Goal: Task Accomplishment & Management: Use online tool/utility

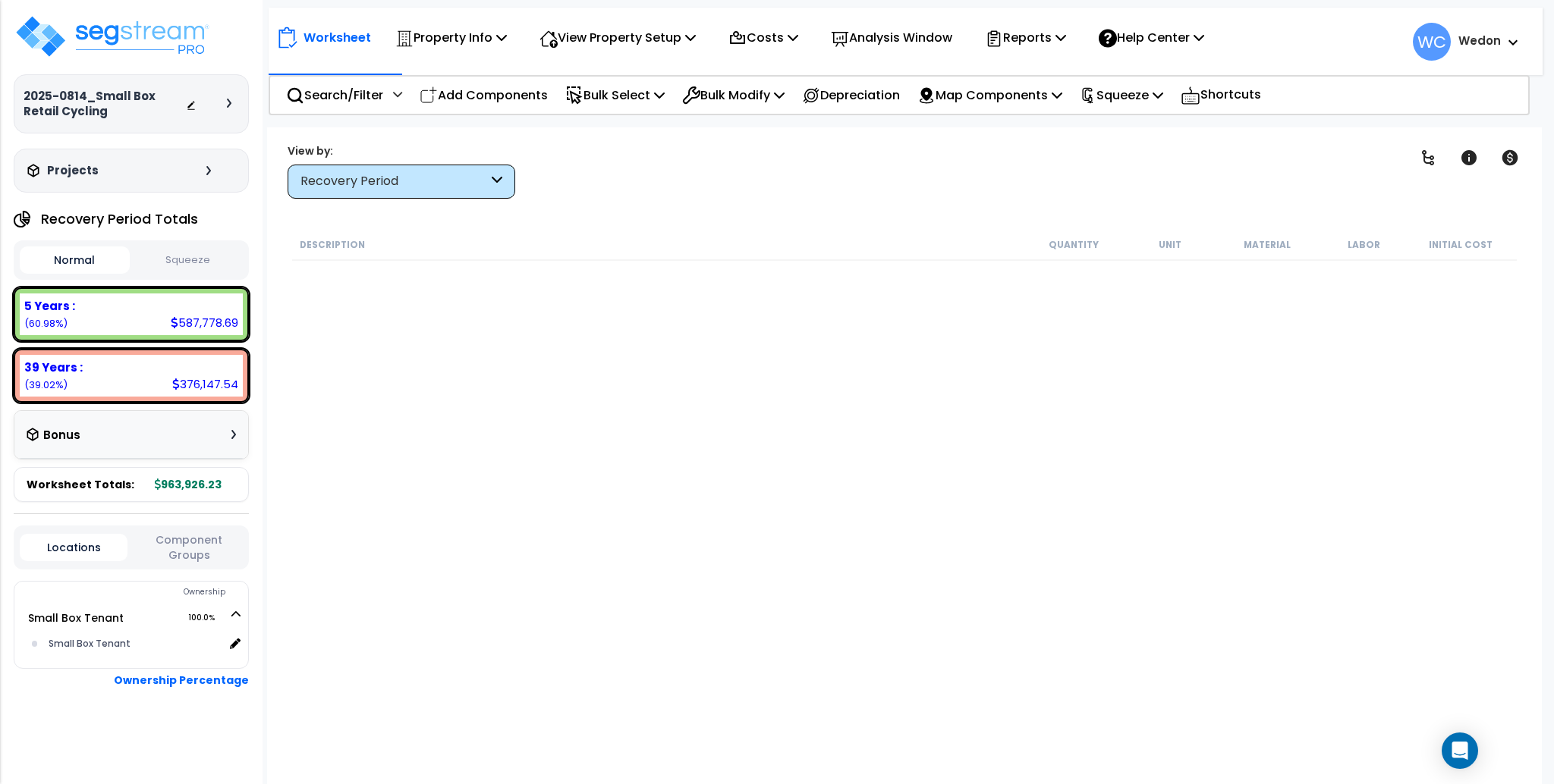
scroll to position [67, 0]
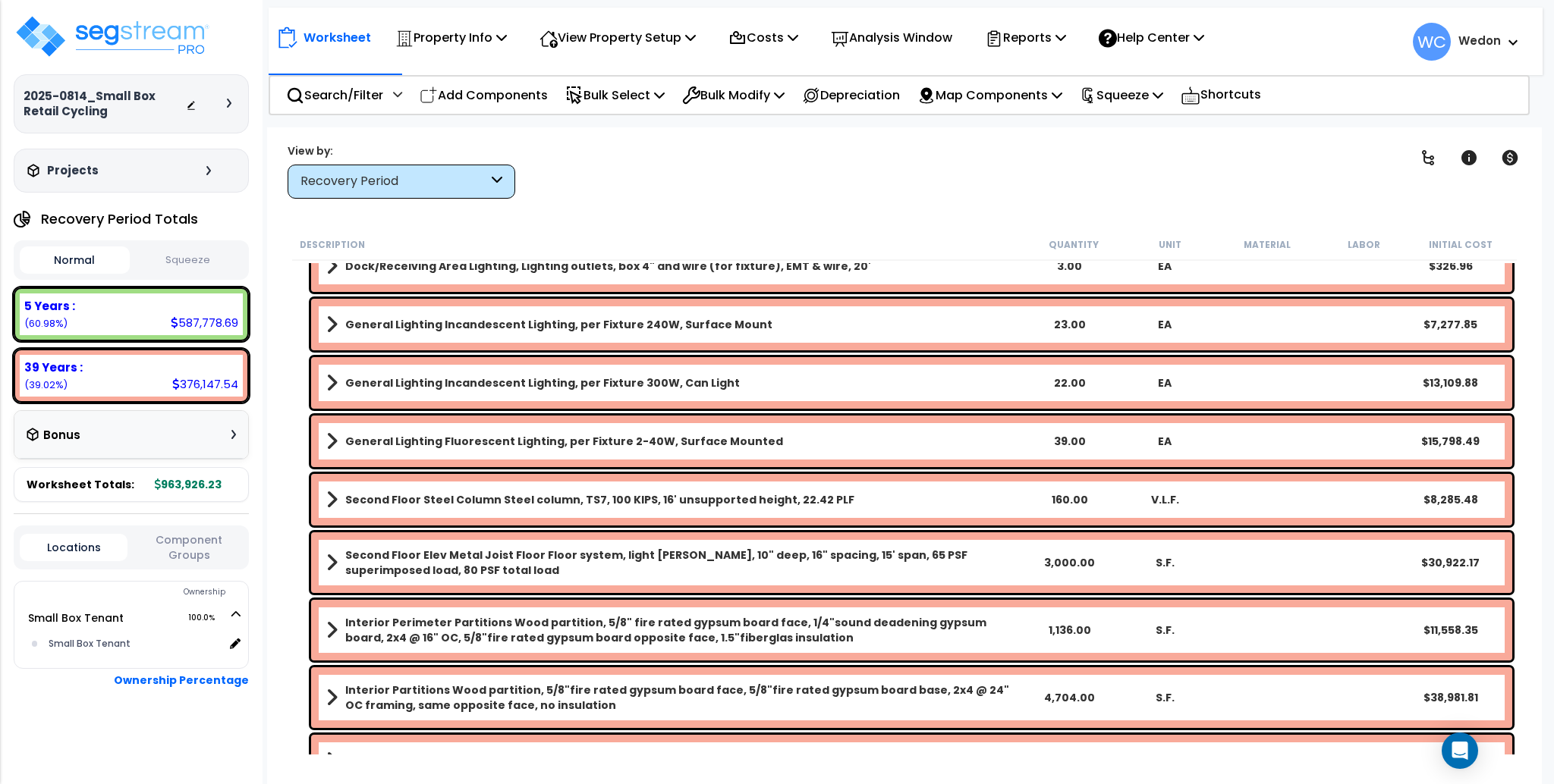
click at [823, 326] on link "General Lighting Incandescent Lighting, per Fixture 240W, Surface Mount" at bounding box center [674, 325] width 695 height 22
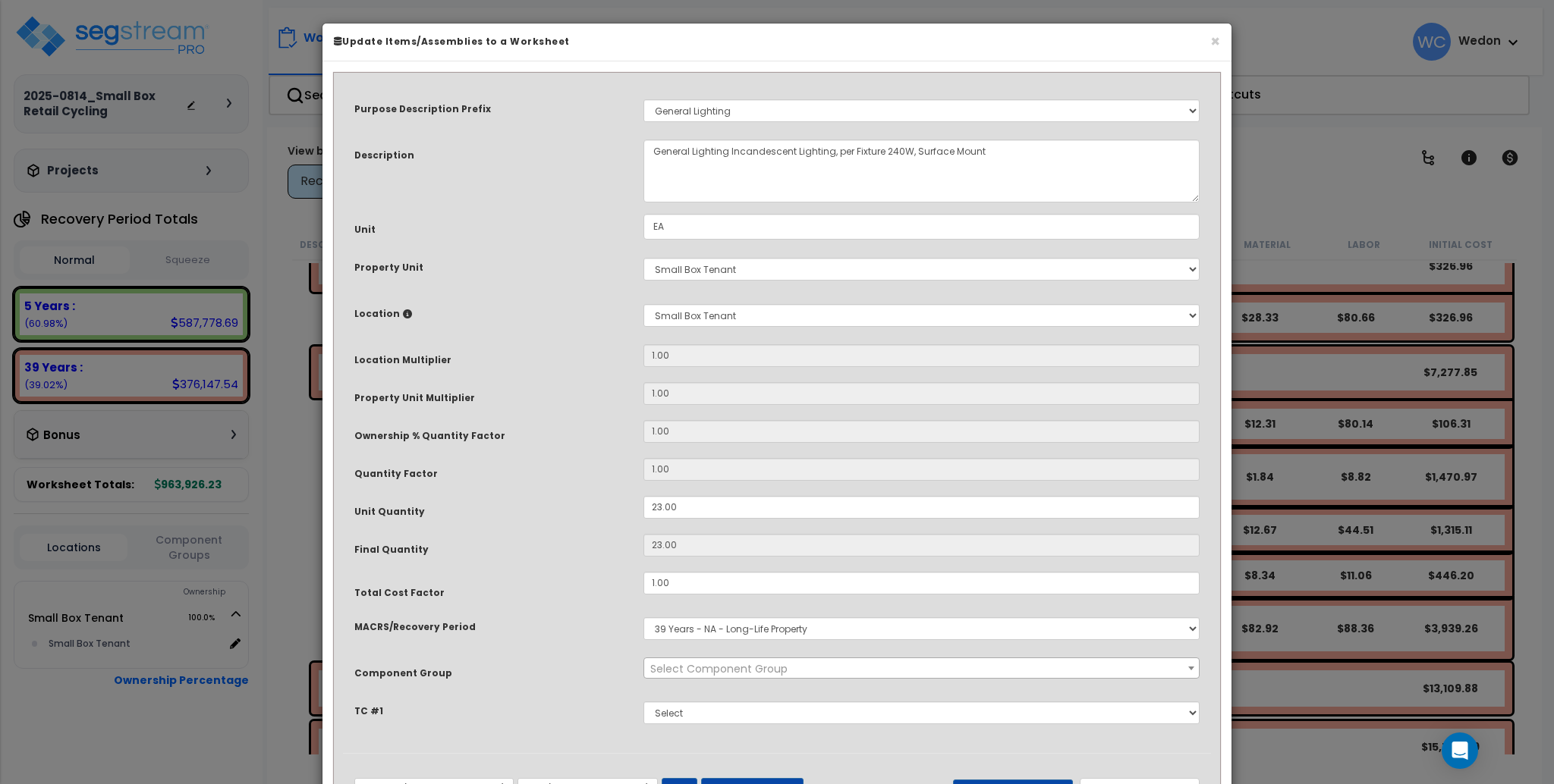
select select "16421"
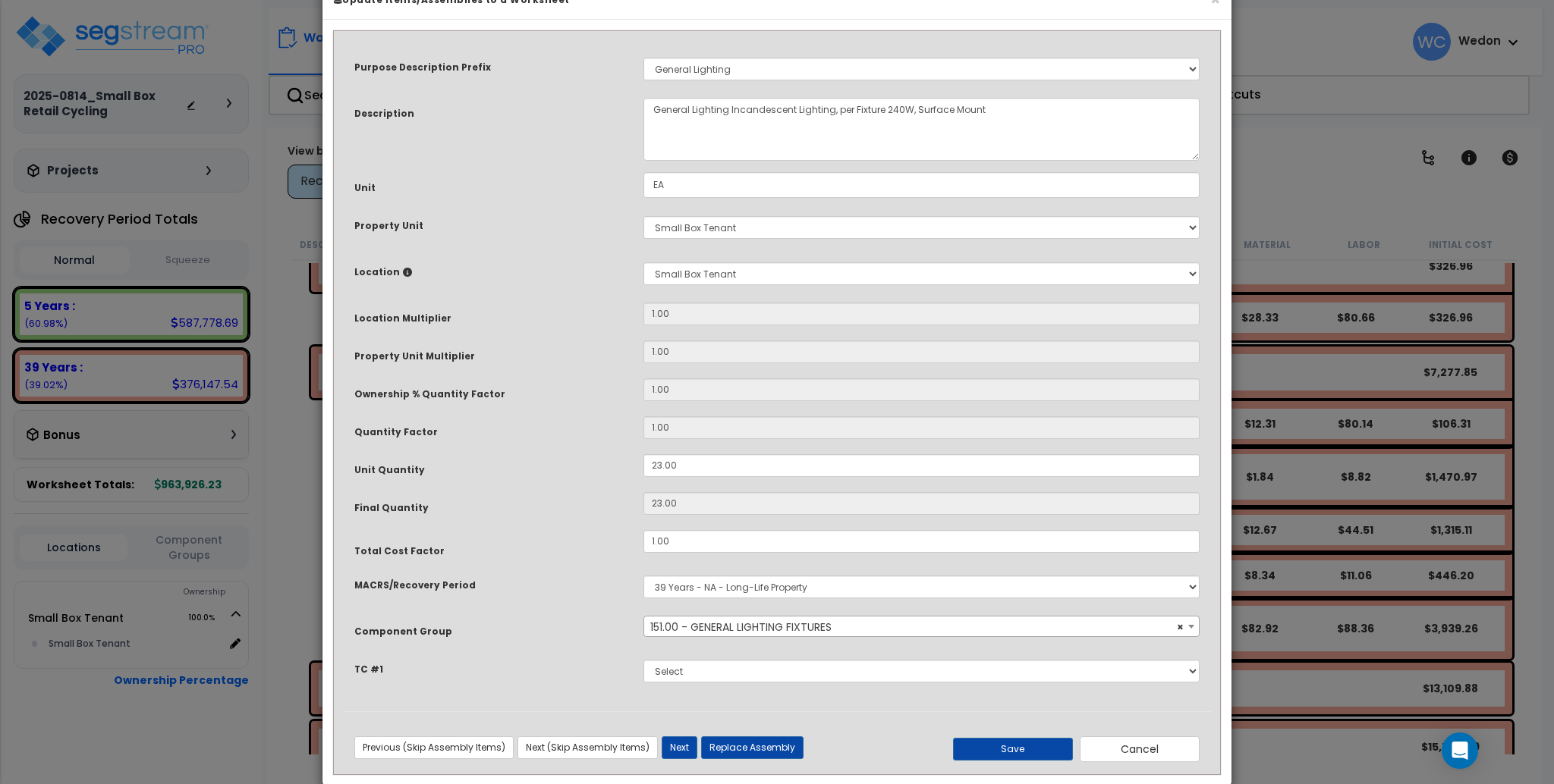
scroll to position [0, 0]
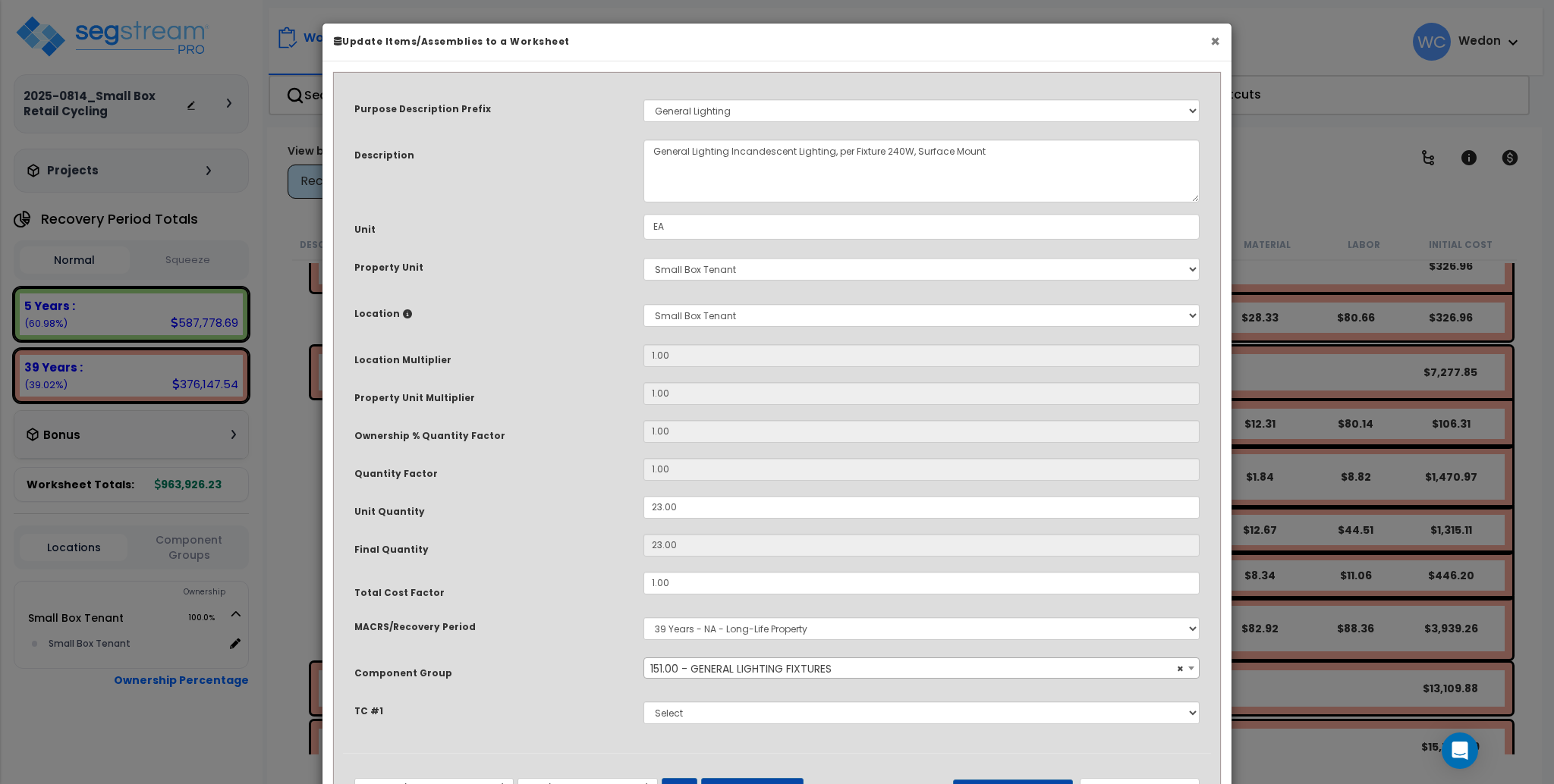
click at [1218, 40] on button "×" at bounding box center [1215, 41] width 10 height 16
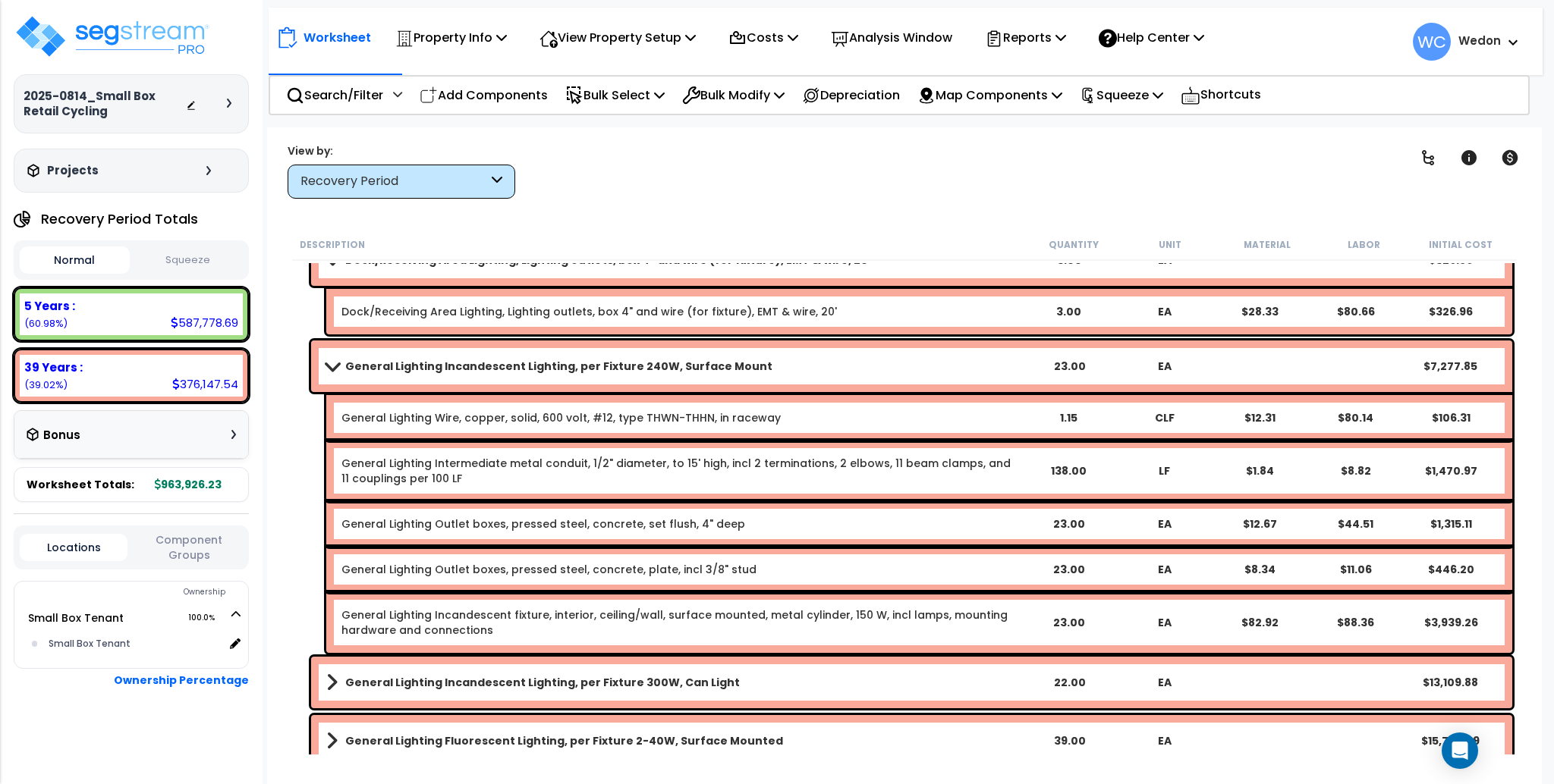
scroll to position [5546, 0]
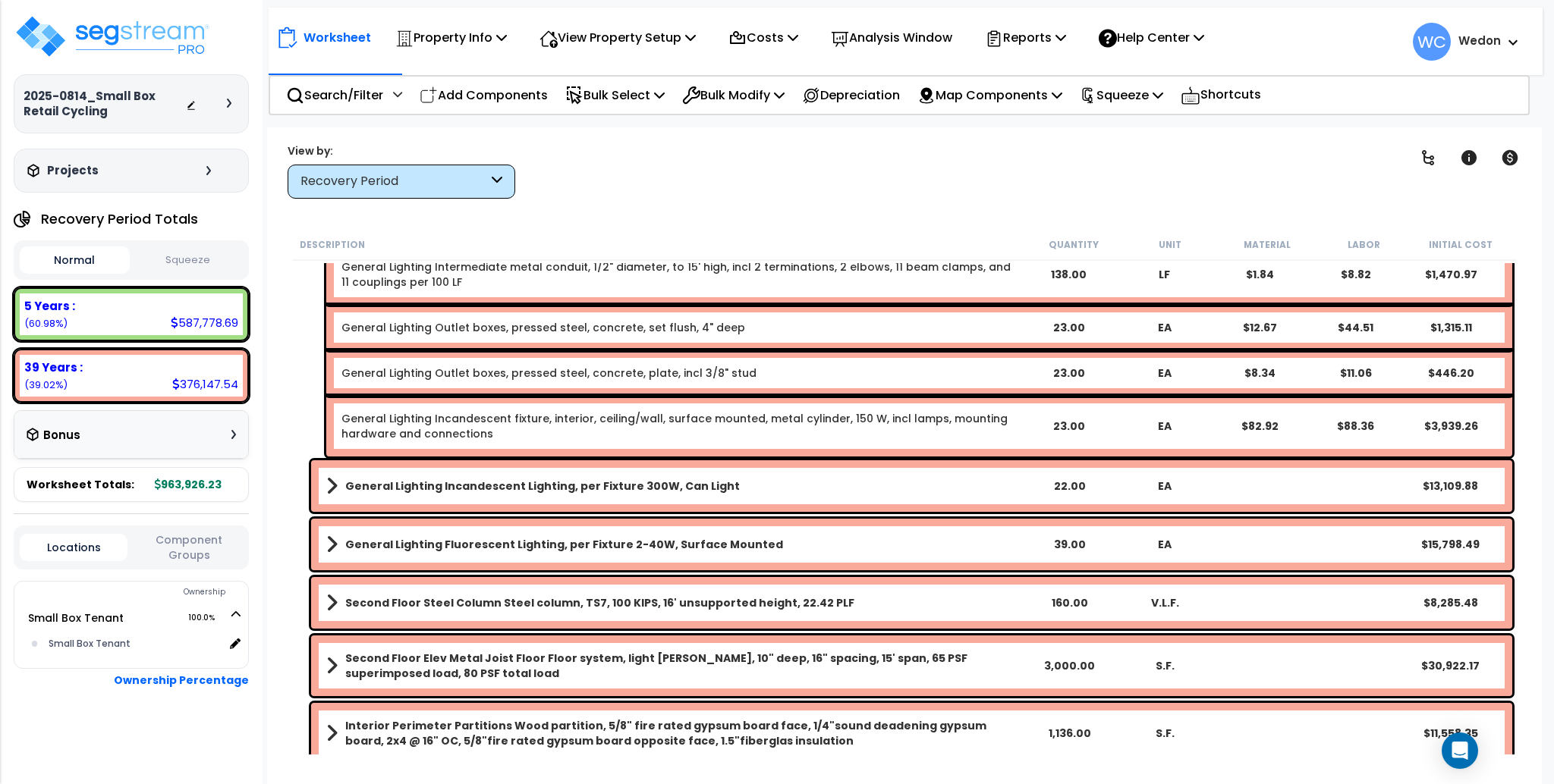
drag, startPoint x: 731, startPoint y: 496, endPoint x: 604, endPoint y: 152, distance: 366.7
click at [603, 151] on div "Clear Filters" at bounding box center [957, 170] width 846 height 56
click at [767, 90] on p "Bulk Modify" at bounding box center [734, 95] width 103 height 21
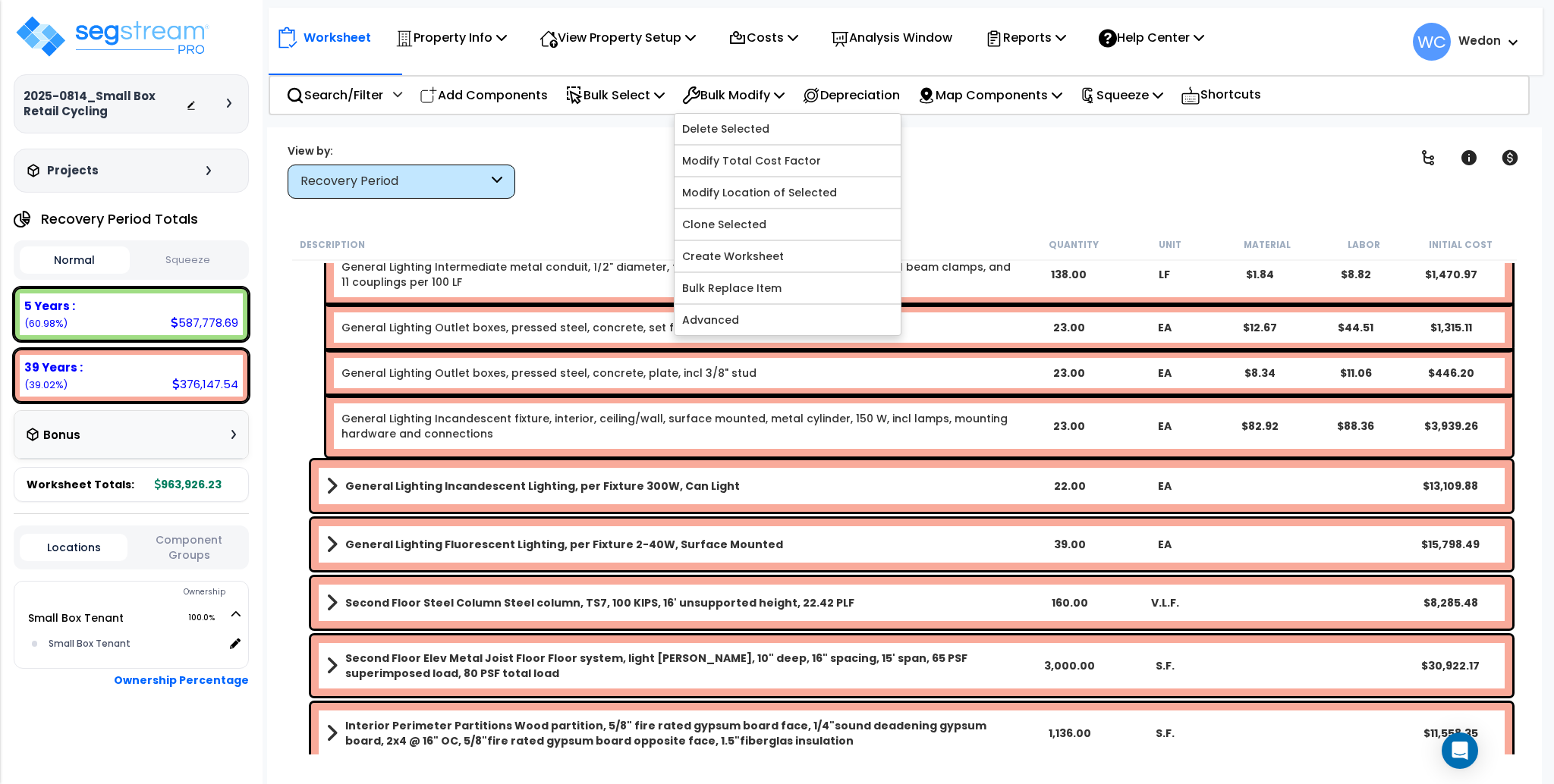
click at [568, 479] on b "General Lighting Incandescent Lighting, per Fixture 300W, Can Light" at bounding box center [542, 486] width 394 height 15
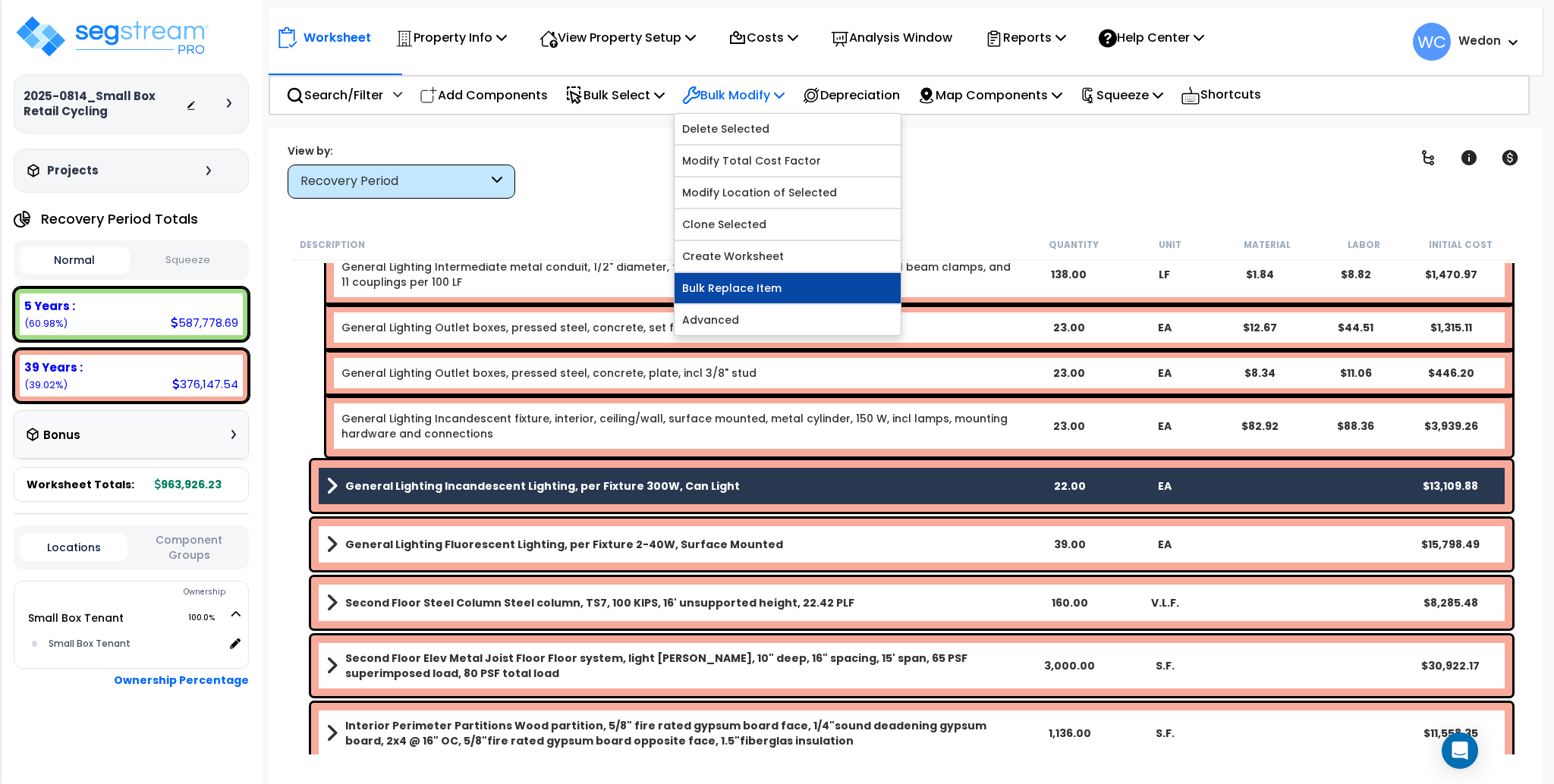
click at [755, 290] on link "Bulk Replace Item" at bounding box center [787, 288] width 226 height 31
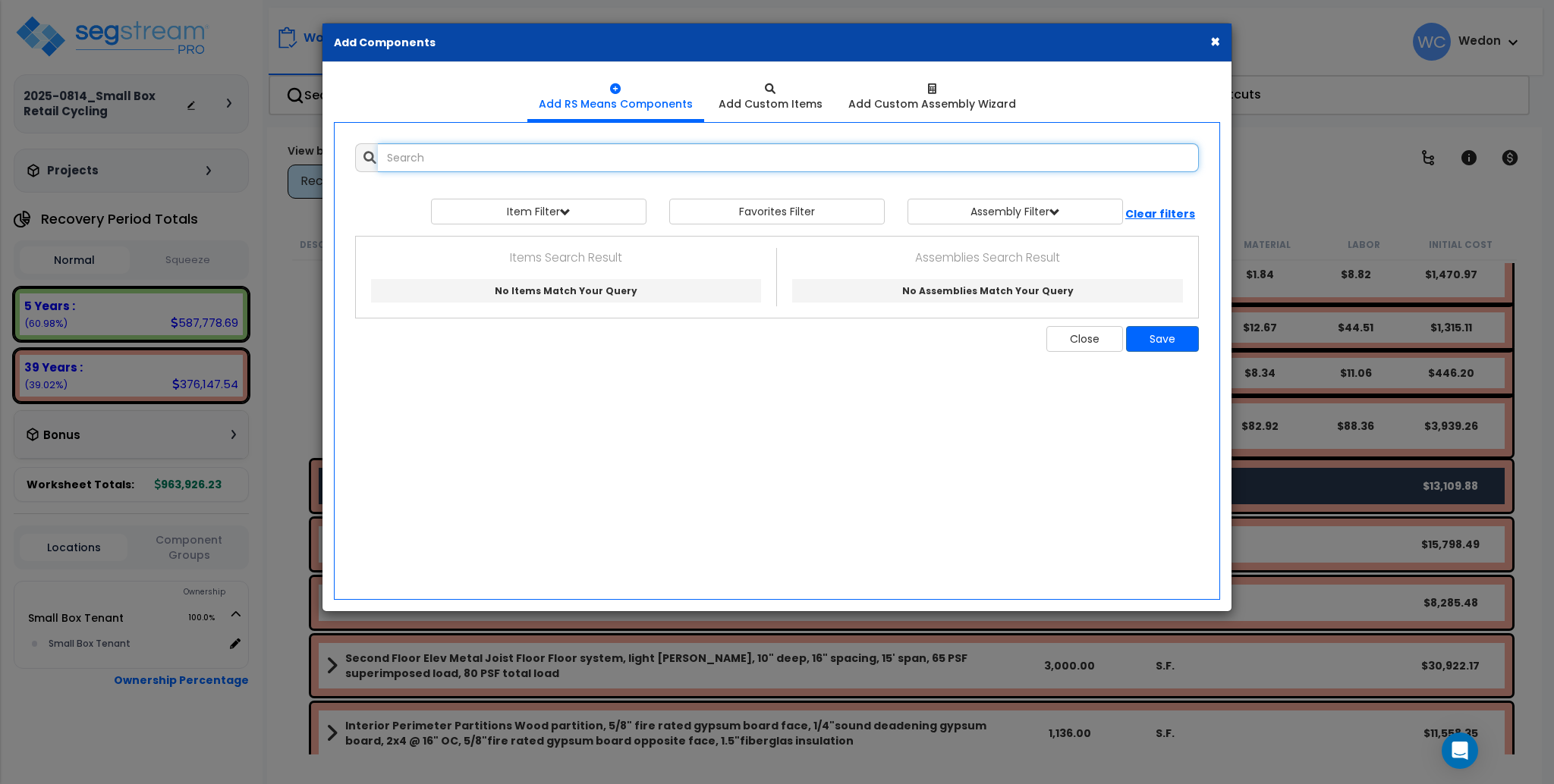
click at [640, 149] on input "text" at bounding box center [788, 157] width 821 height 29
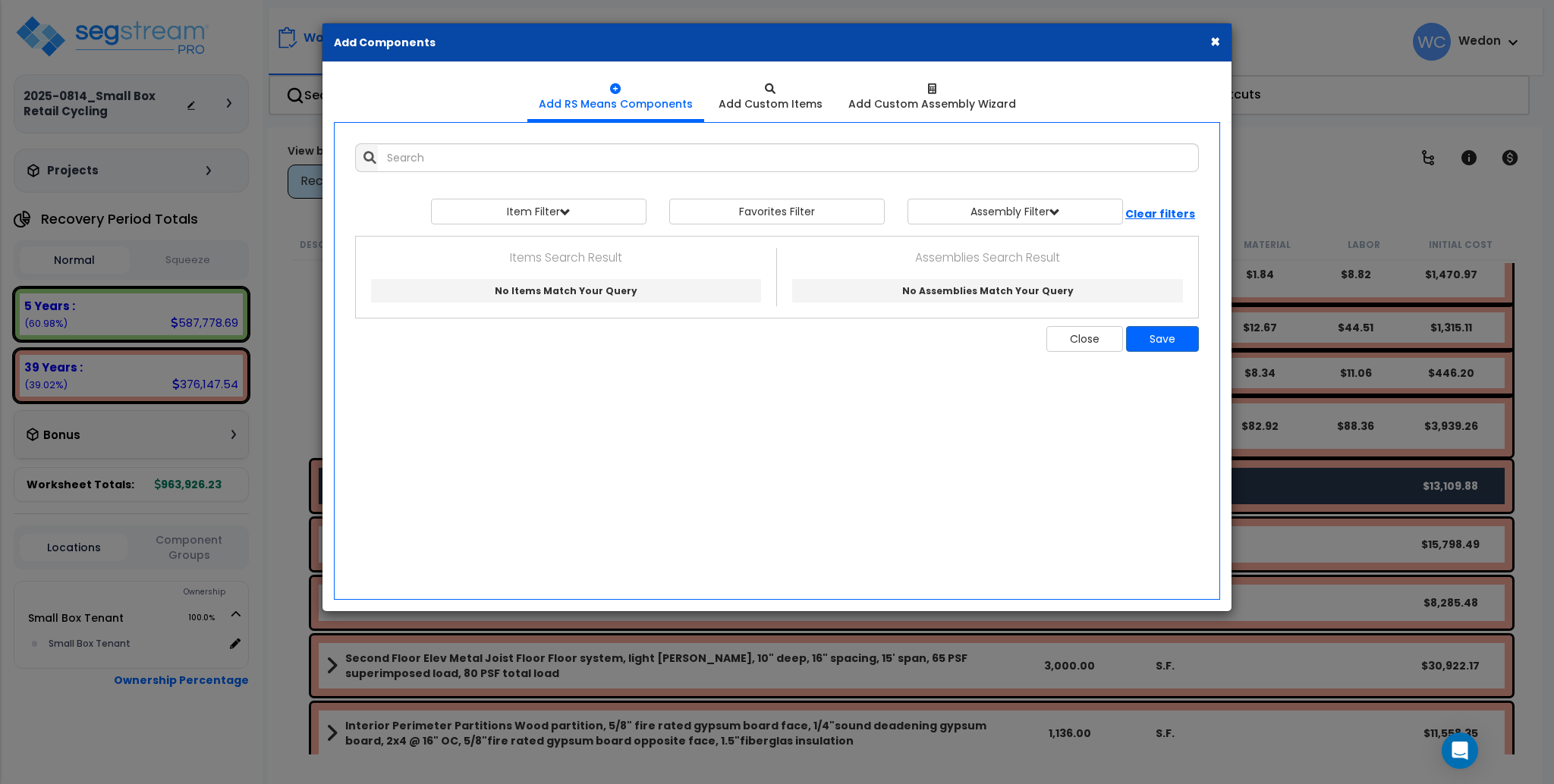
drag, startPoint x: 700, startPoint y: 35, endPoint x: 1018, endPoint y: 30, distance: 318.0
click at [1018, 30] on div "× Add Components" at bounding box center [777, 42] width 909 height 39
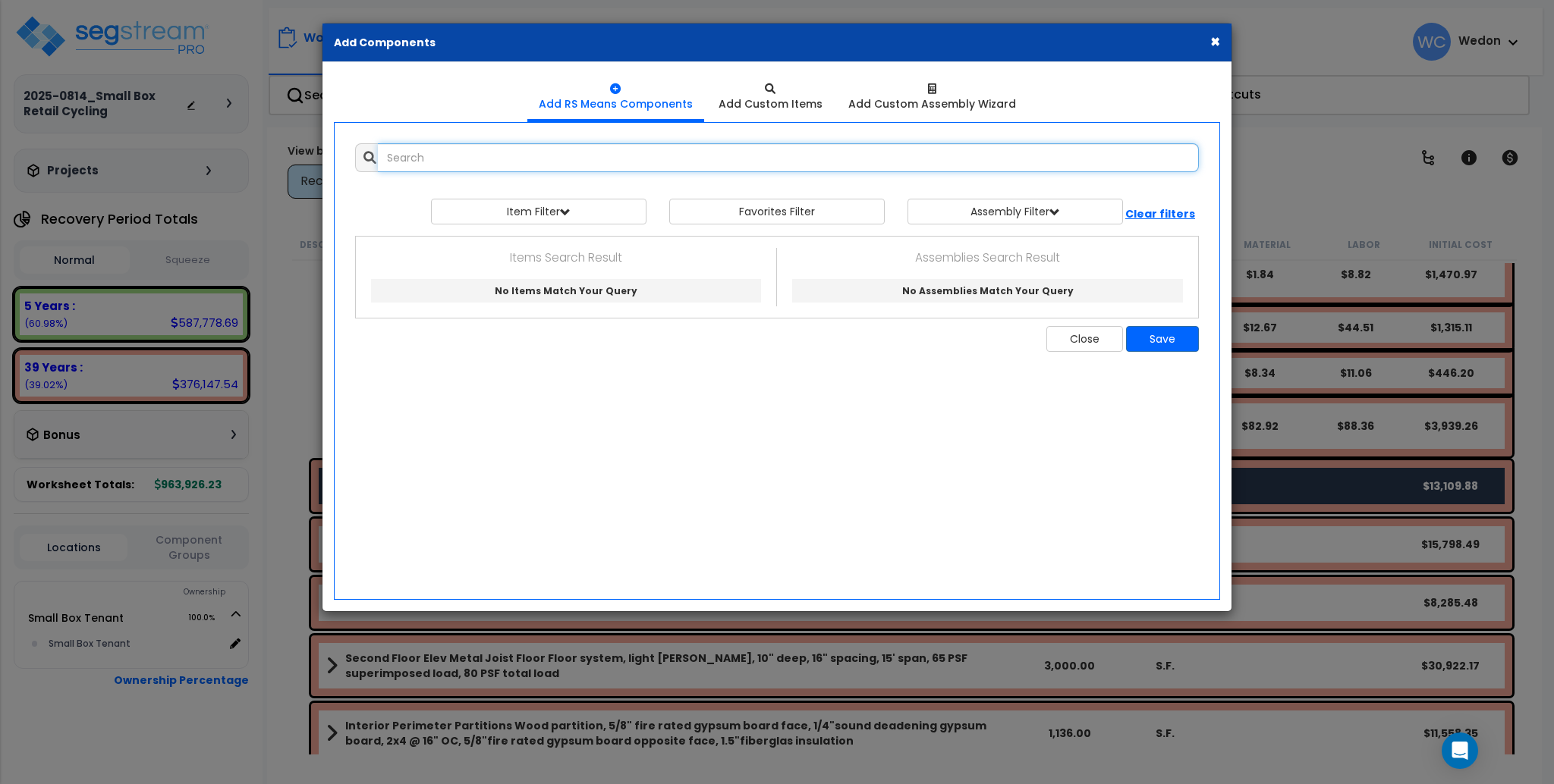
click at [670, 163] on input "text" at bounding box center [788, 157] width 821 height 29
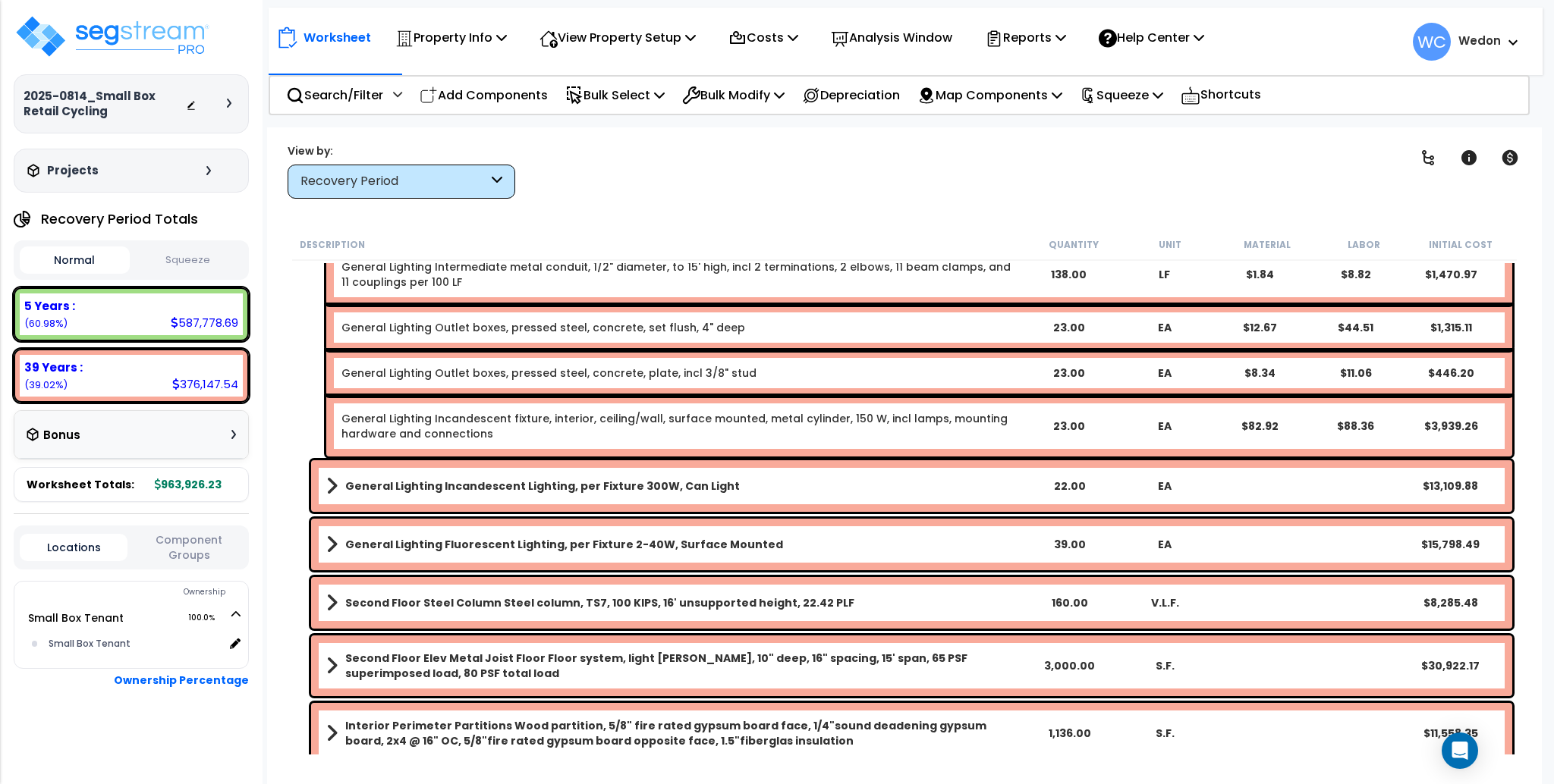
click at [1098, 342] on div "General Lighting Outlet boxes, pressed steel, concrete, set flush, 4" deep 23.0…" at bounding box center [919, 328] width 1186 height 45
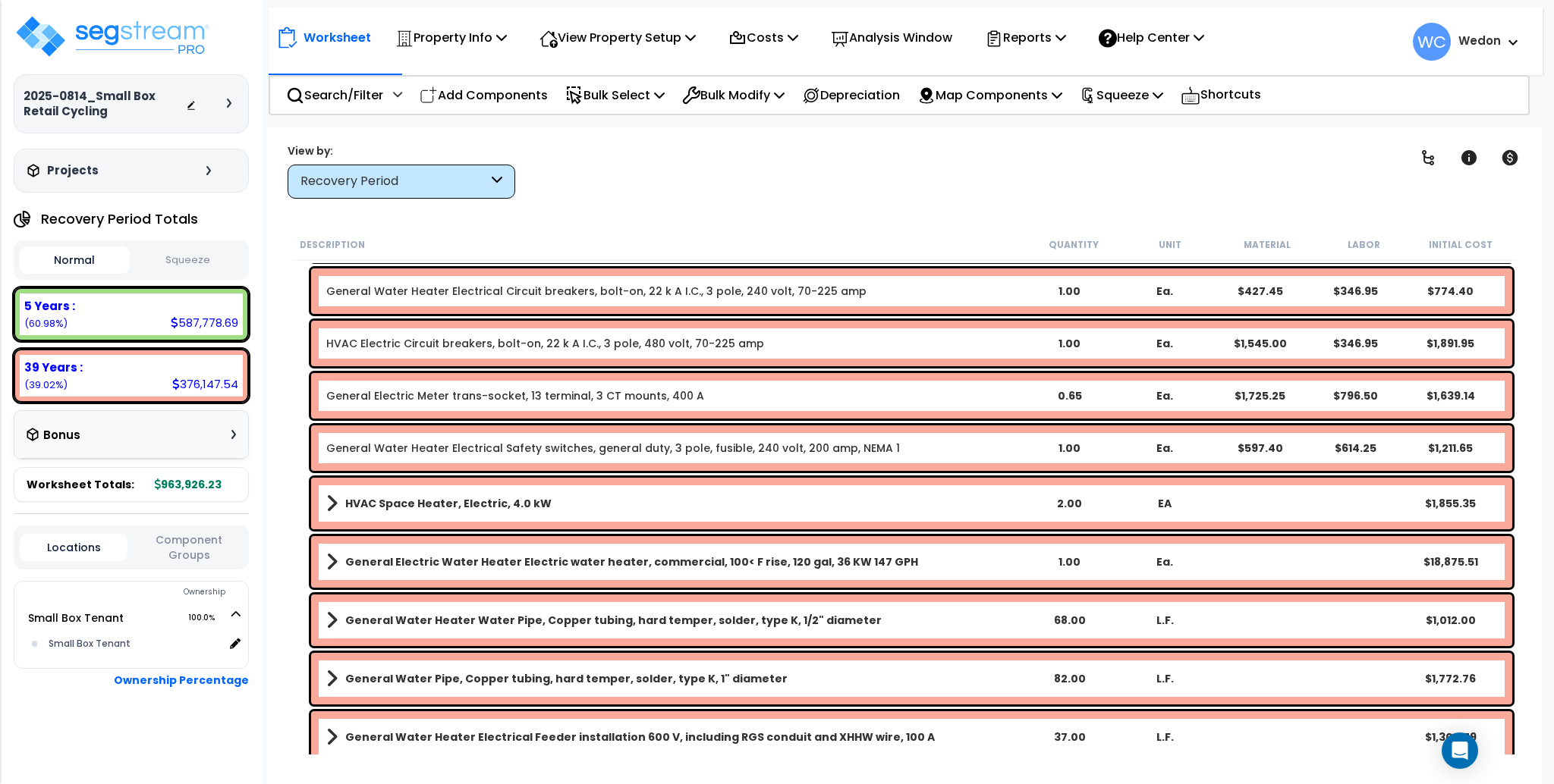
scroll to position [7066, 0]
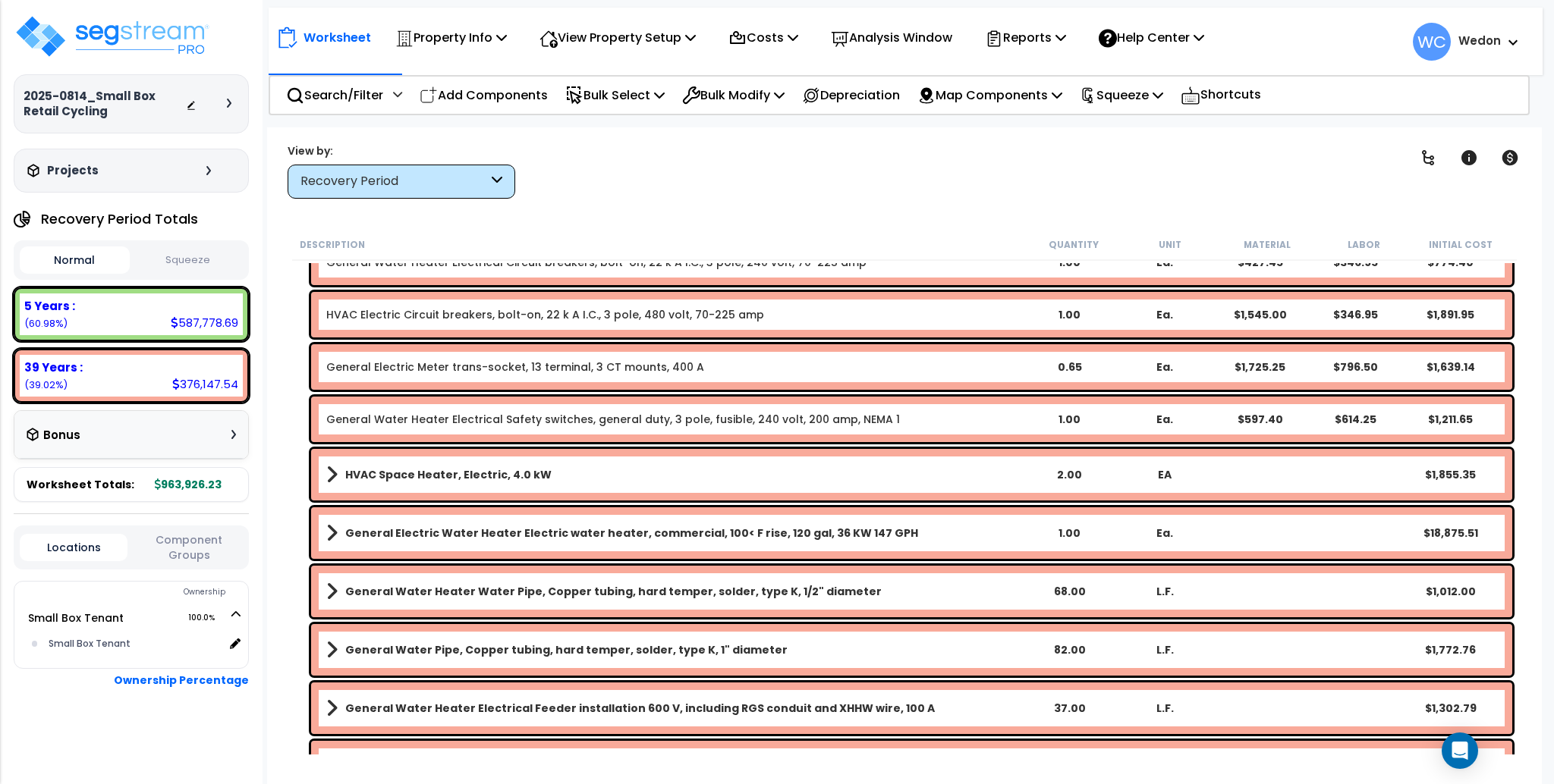
click at [536, 477] on b "HVAC Space Heater, Electric, 4.0 kW" at bounding box center [449, 474] width 206 height 15
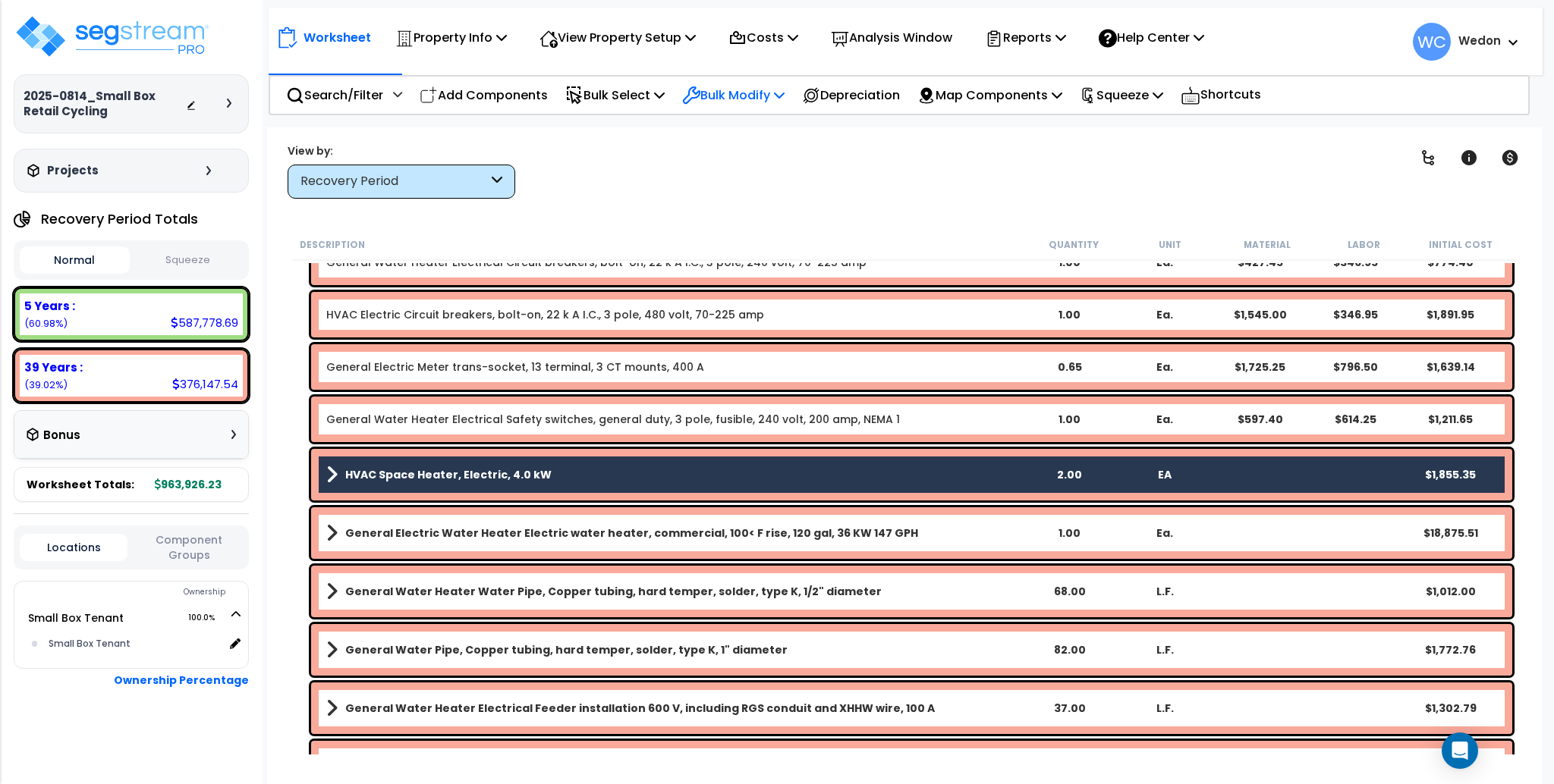
click at [765, 94] on p "Bulk Modify" at bounding box center [734, 95] width 103 height 21
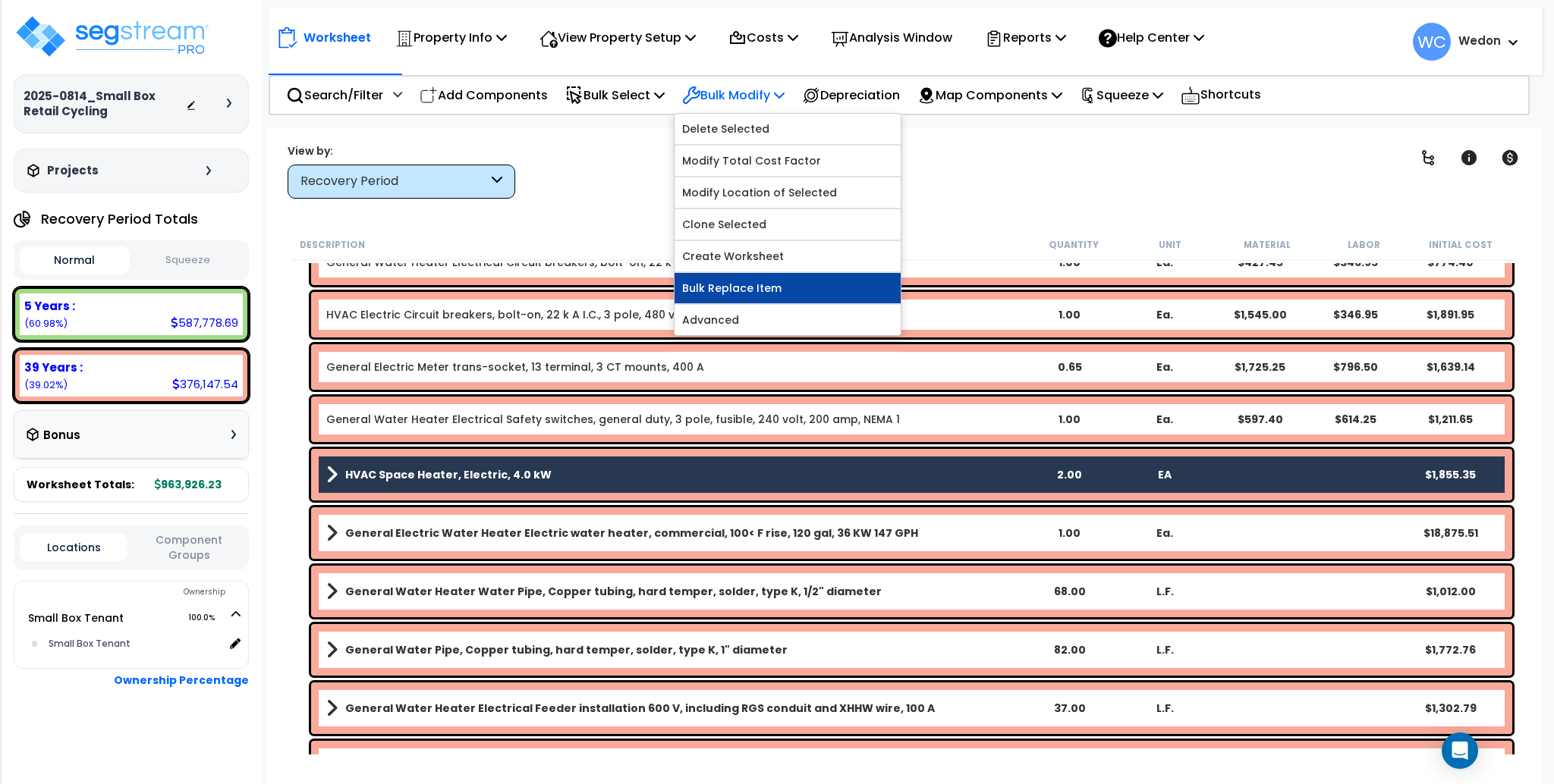
click at [784, 290] on link "Bulk Replace Item" at bounding box center [787, 288] width 226 height 31
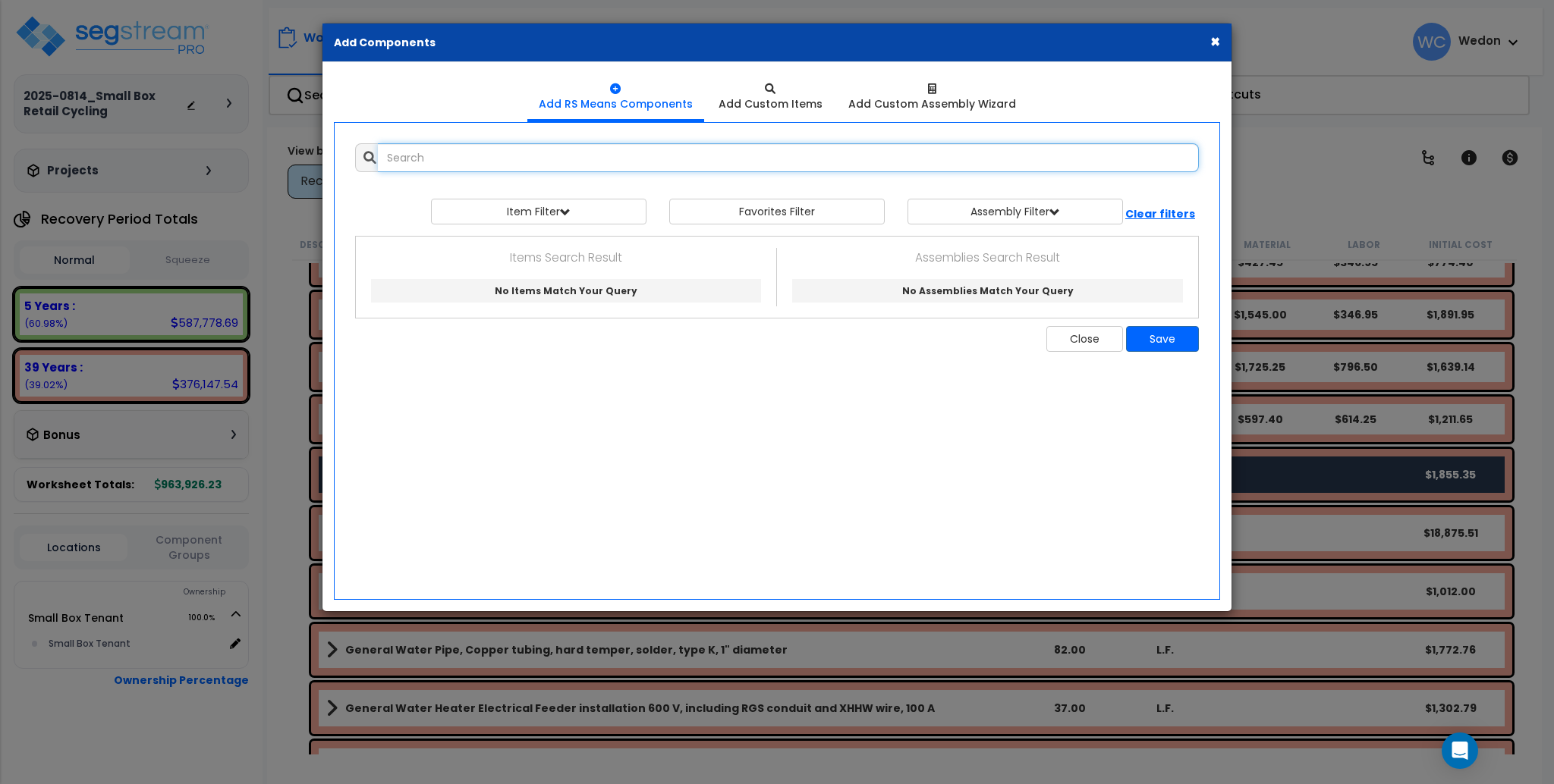
click at [549, 162] on input "text" at bounding box center [788, 157] width 821 height 29
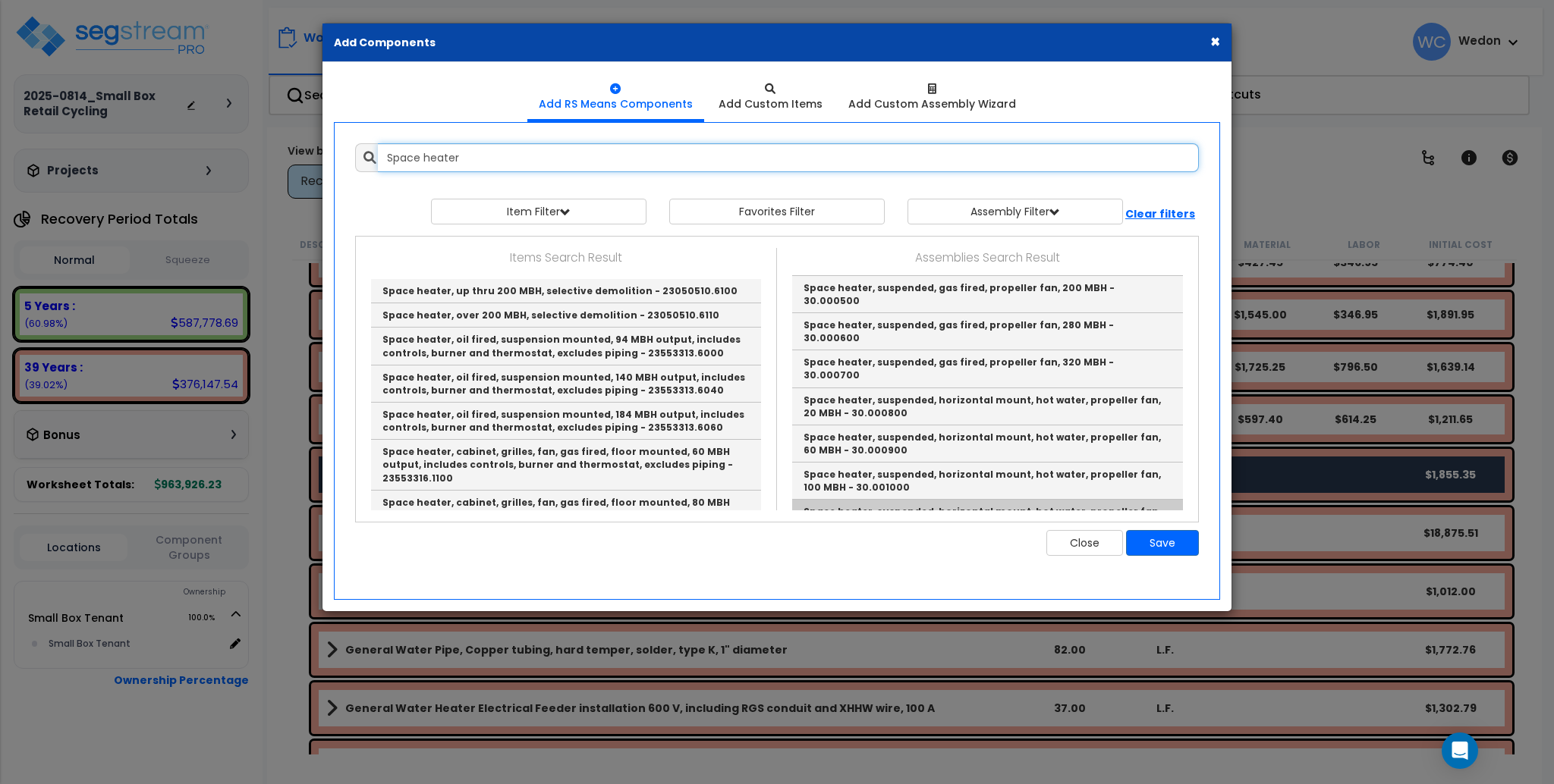
scroll to position [203, 0]
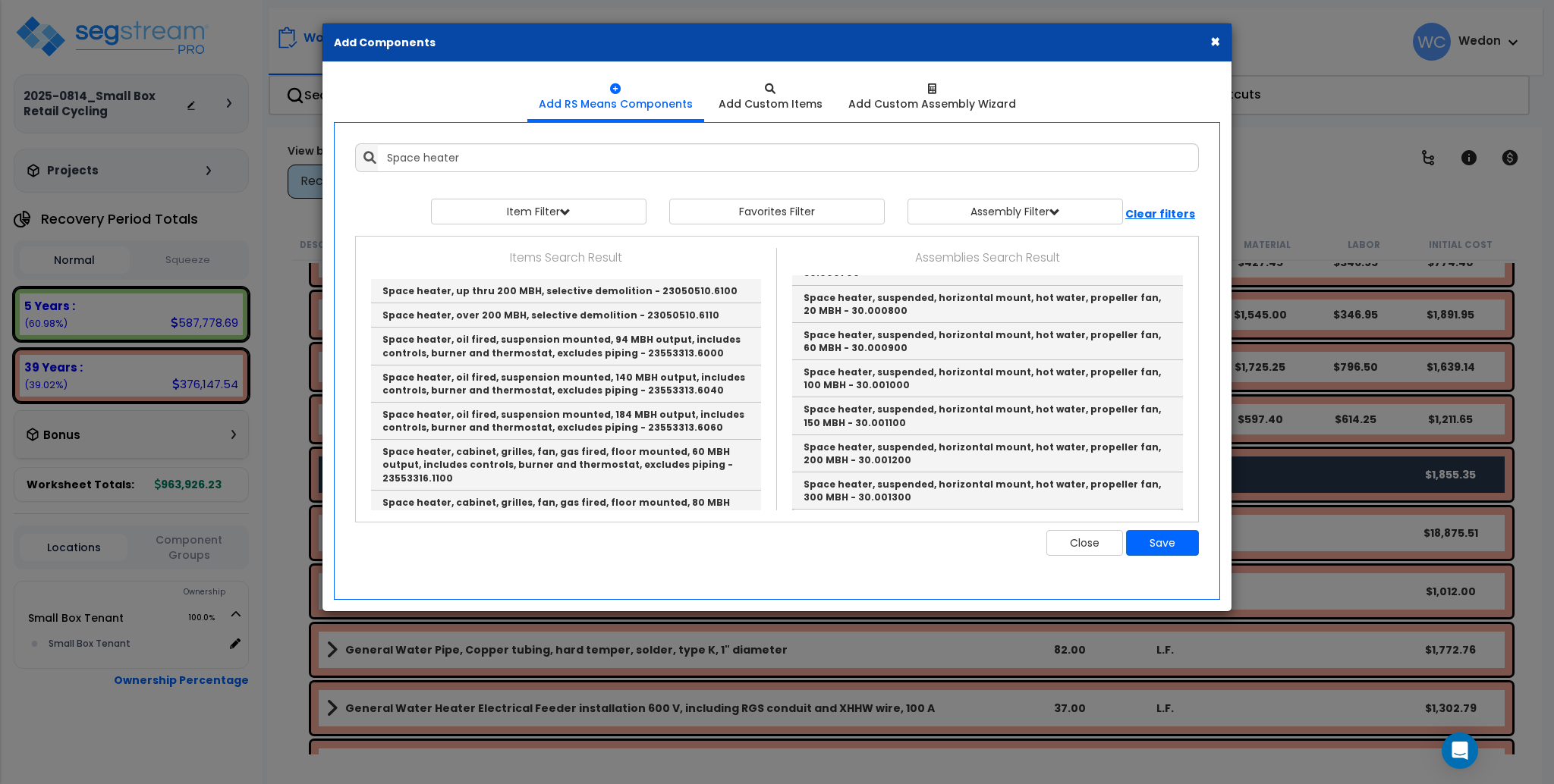
click at [1056, 510] on link "Space heater, suspended, horizontal mount, hot water, propeller fan, averag - 3…" at bounding box center [988, 527] width 391 height 37
type input "Space heater, suspended, horizontal mount, hot water, propeller fan, averag - 3…"
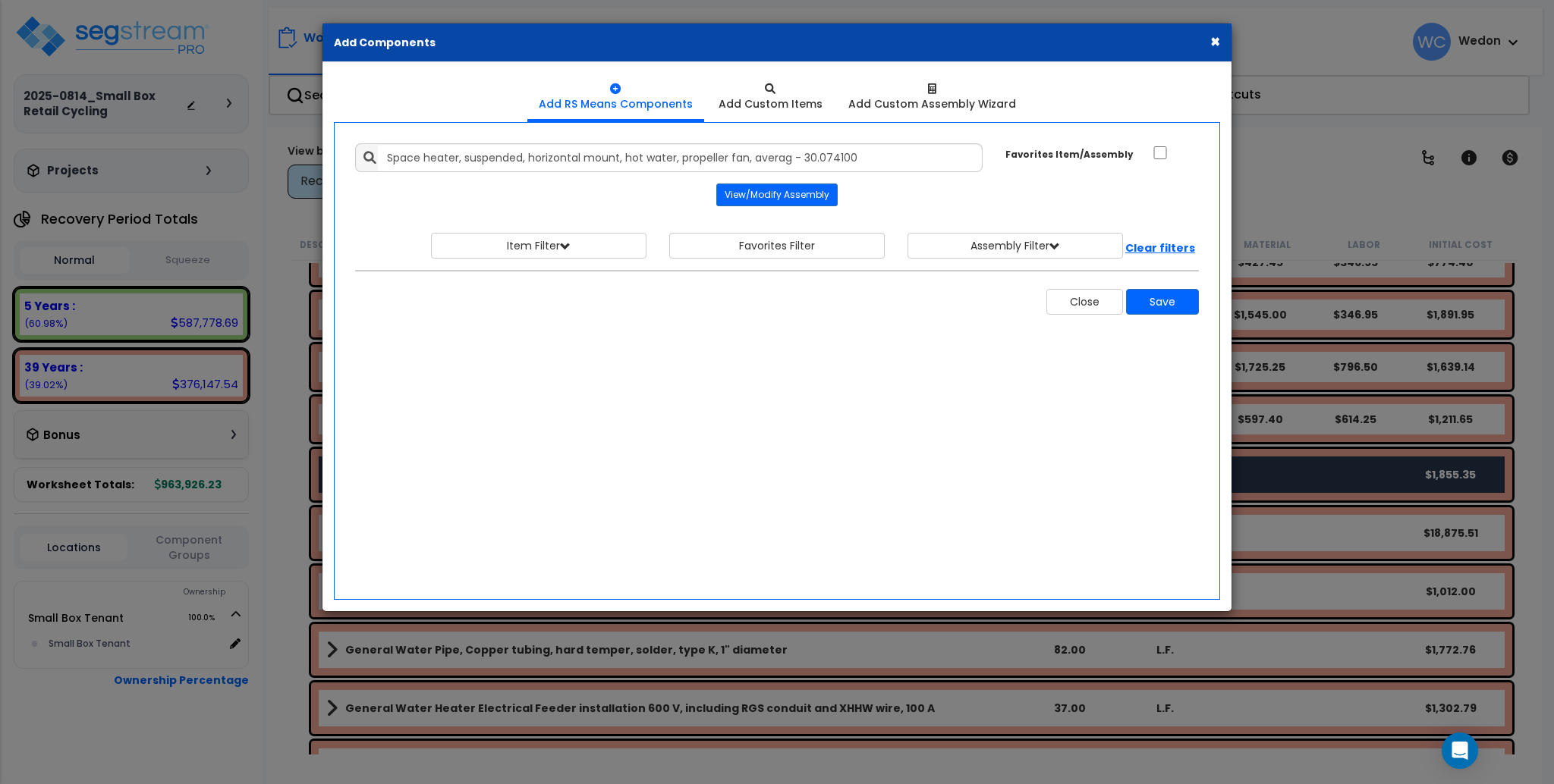
click at [1029, 179] on div "Add Items Add Assemblies Both 10065130 Select 0" at bounding box center [777, 229] width 866 height 195
drag, startPoint x: 951, startPoint y: 40, endPoint x: 1019, endPoint y: 43, distance: 68.1
click at [1020, 43] on div "× Add Components" at bounding box center [777, 42] width 909 height 39
click at [1167, 302] on button "Save" at bounding box center [1163, 302] width 73 height 26
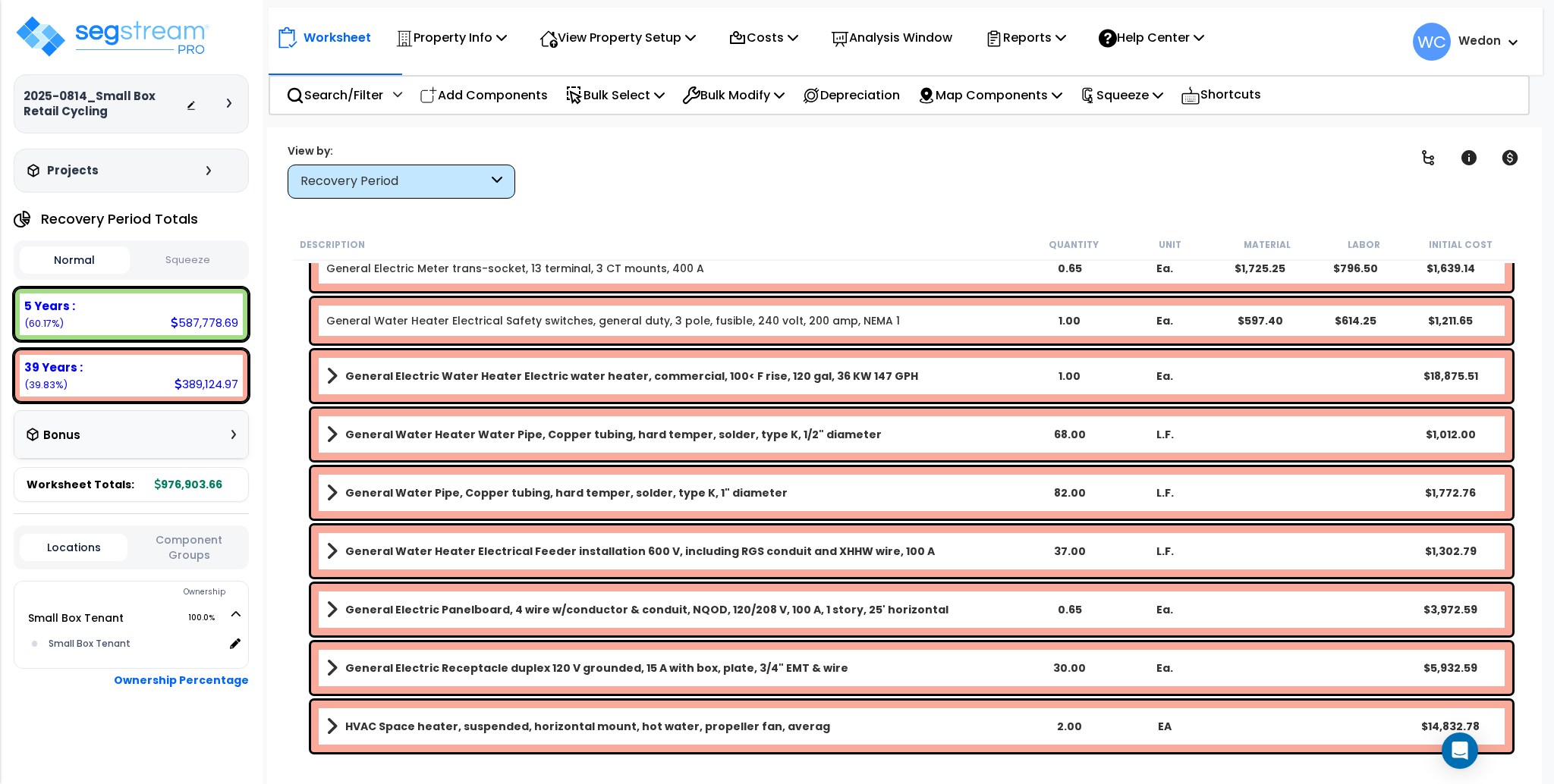
scroll to position [7048, 0]
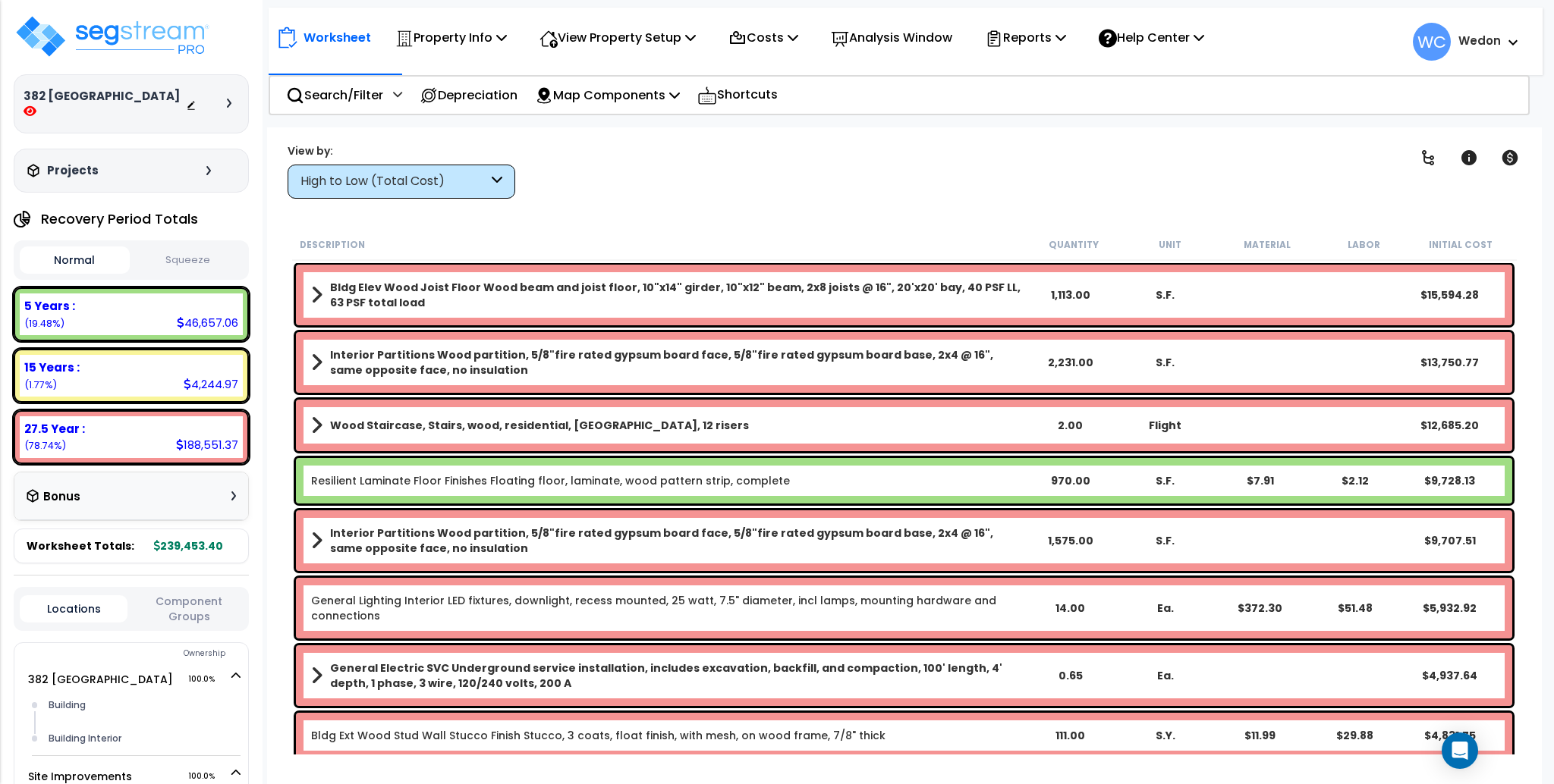
click at [721, 299] on b "Bldg Elev Wood Joist Floor Wood beam and joist floor, 10"x14" girder, 10"x12" b…" at bounding box center [676, 294] width 693 height 31
